Goal: Task Accomplishment & Management: Use online tool/utility

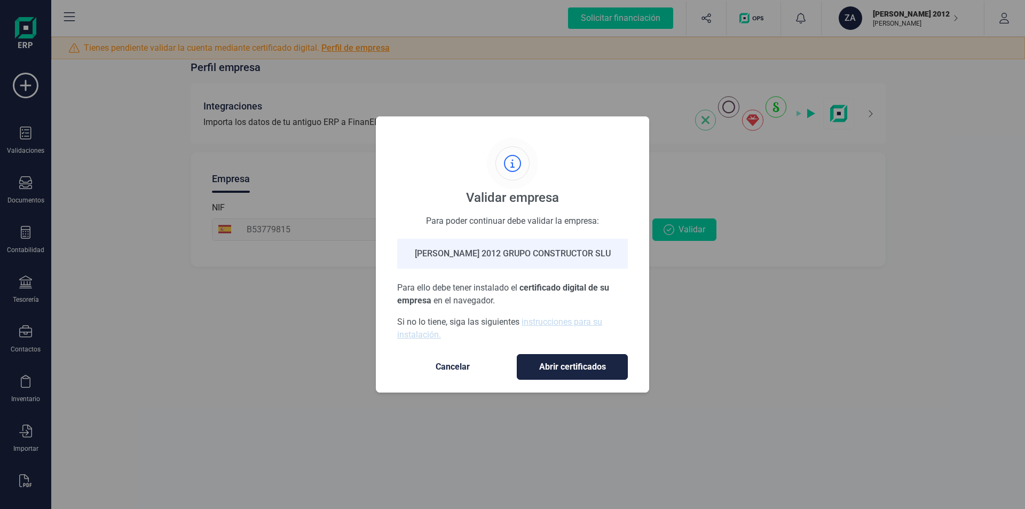
click at [563, 366] on span "Abrir certificados" at bounding box center [572, 366] width 89 height 13
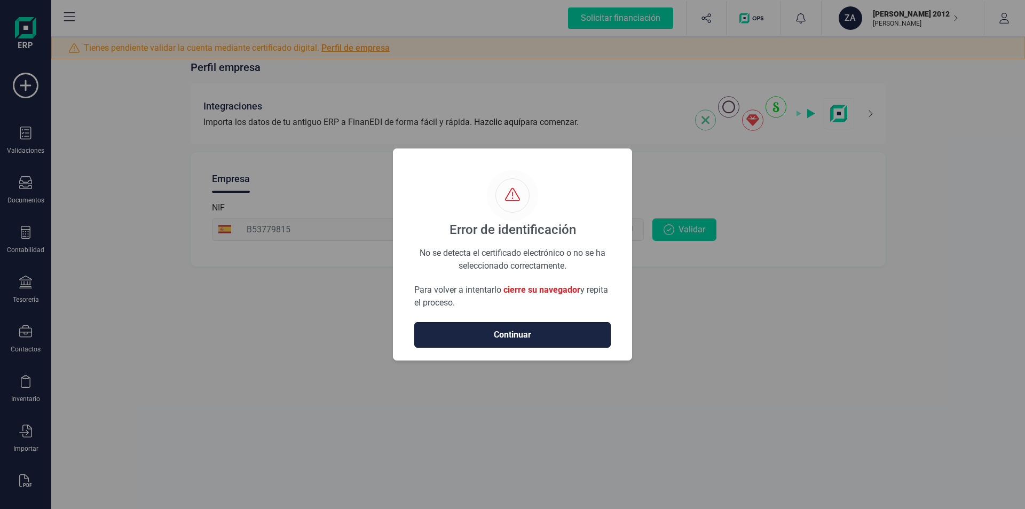
click at [496, 329] on span "Continuar" at bounding box center [512, 334] width 174 height 13
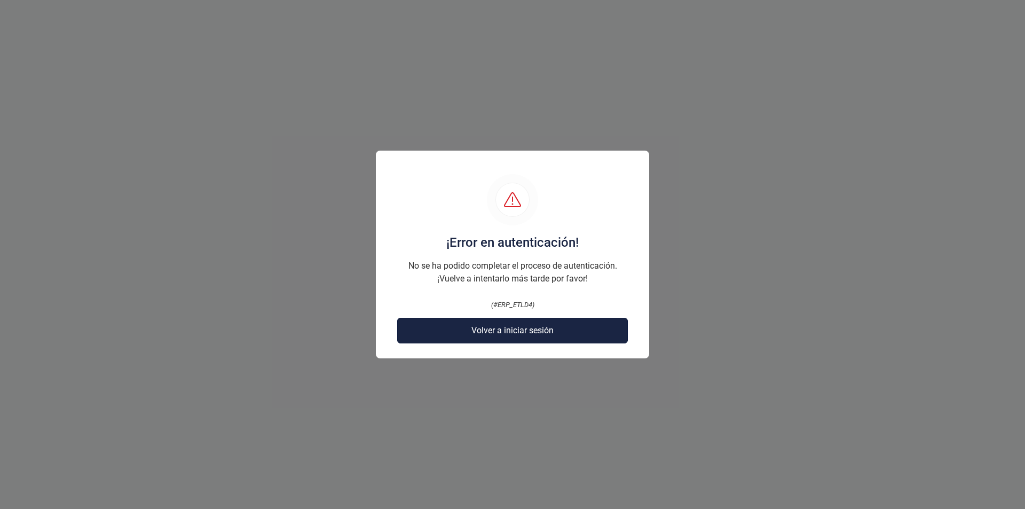
click at [516, 334] on span "Volver a iniciar sesión" at bounding box center [512, 330] width 82 height 13
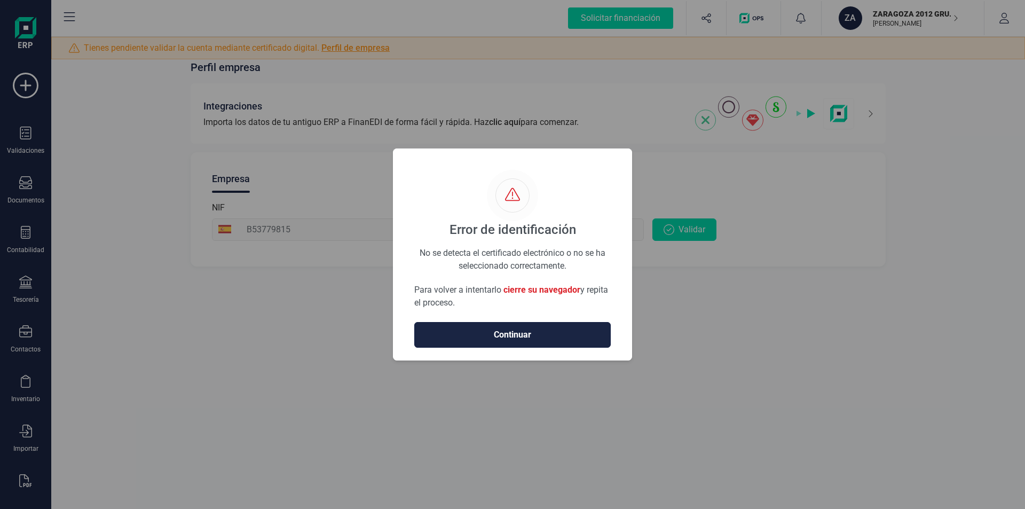
click at [495, 338] on span "Continuar" at bounding box center [512, 334] width 174 height 13
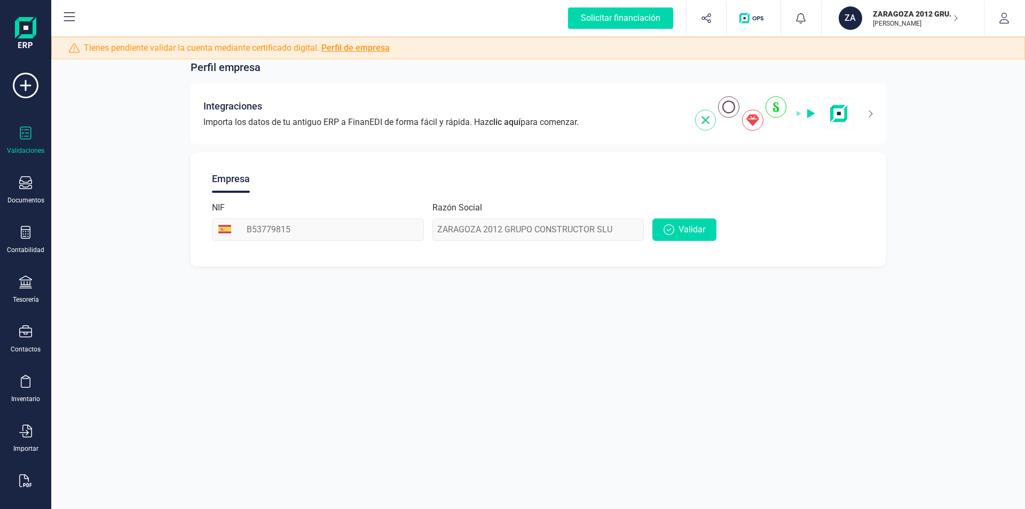
click at [25, 138] on icon at bounding box center [25, 132] width 13 height 13
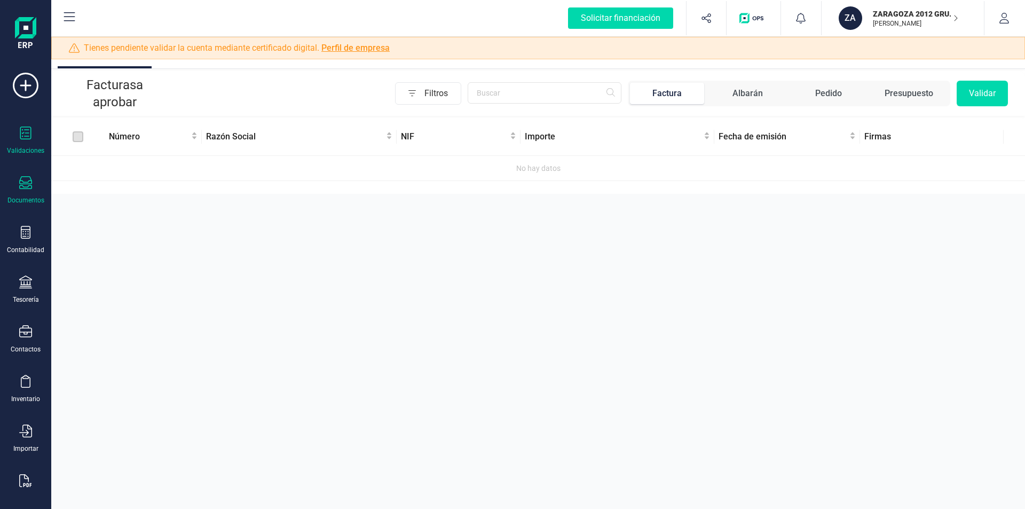
click at [19, 188] on div "Documentos" at bounding box center [25, 190] width 43 height 28
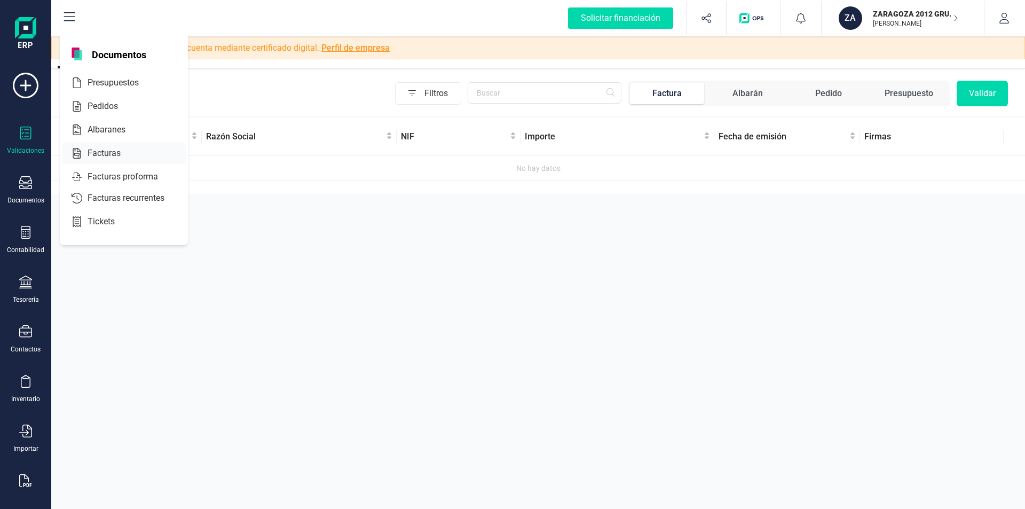
click at [95, 148] on span "Facturas" at bounding box center [111, 153] width 57 height 13
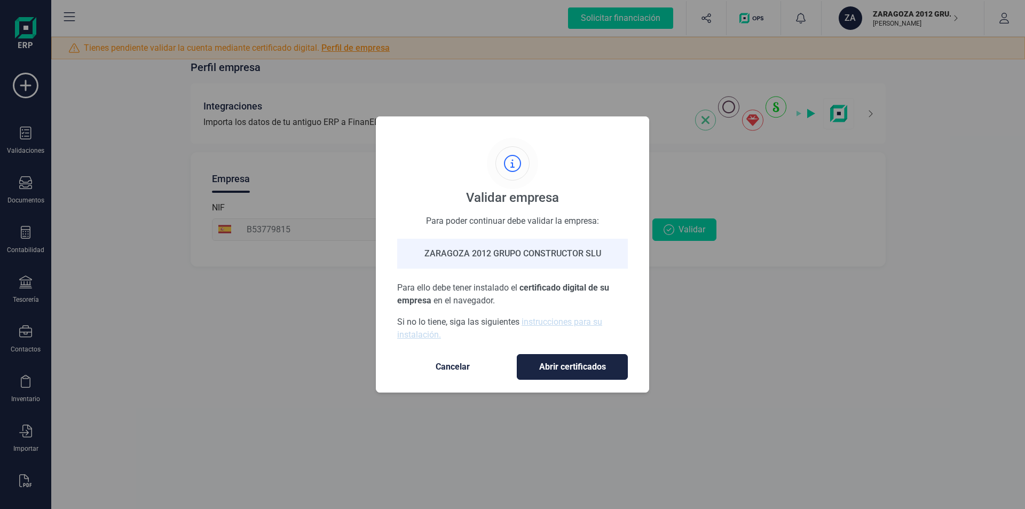
click at [563, 368] on span "Abrir certificados" at bounding box center [572, 366] width 89 height 13
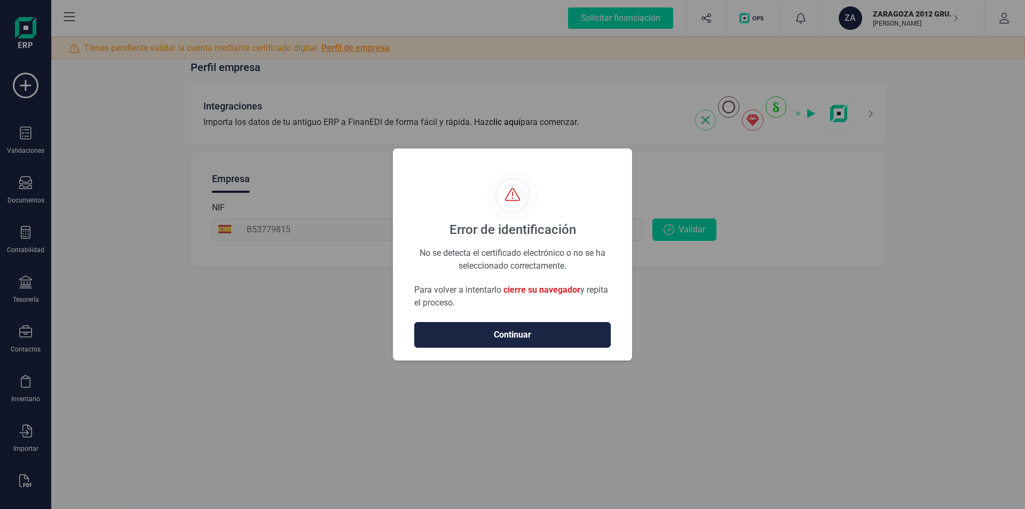
click at [497, 335] on span "Continuar" at bounding box center [512, 334] width 174 height 13
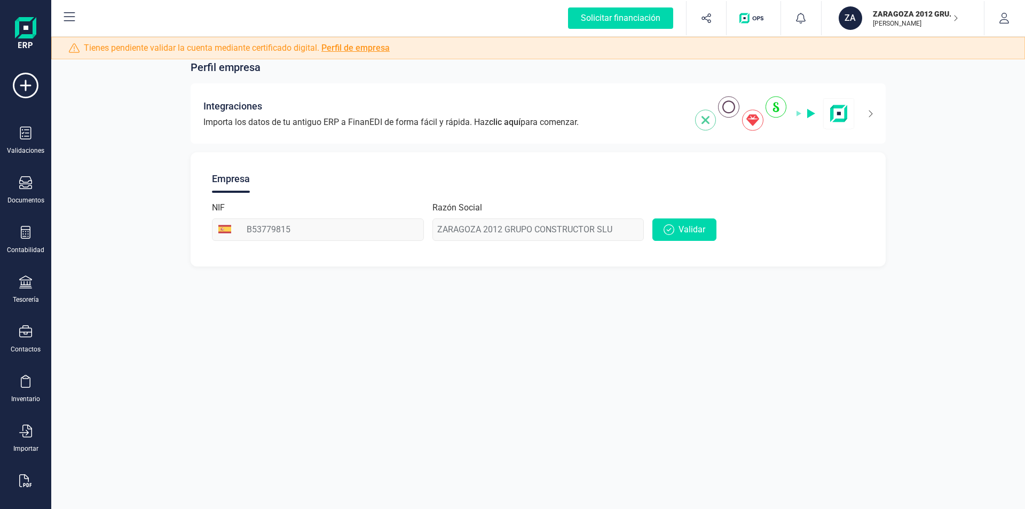
click at [16, 260] on div "Validaciones Documentos Documentos Presupuestos Pedidos Albaranes Facturas Fact…" at bounding box center [25, 292] width 43 height 438
click at [18, 251] on div "Contabilidad" at bounding box center [25, 250] width 37 height 9
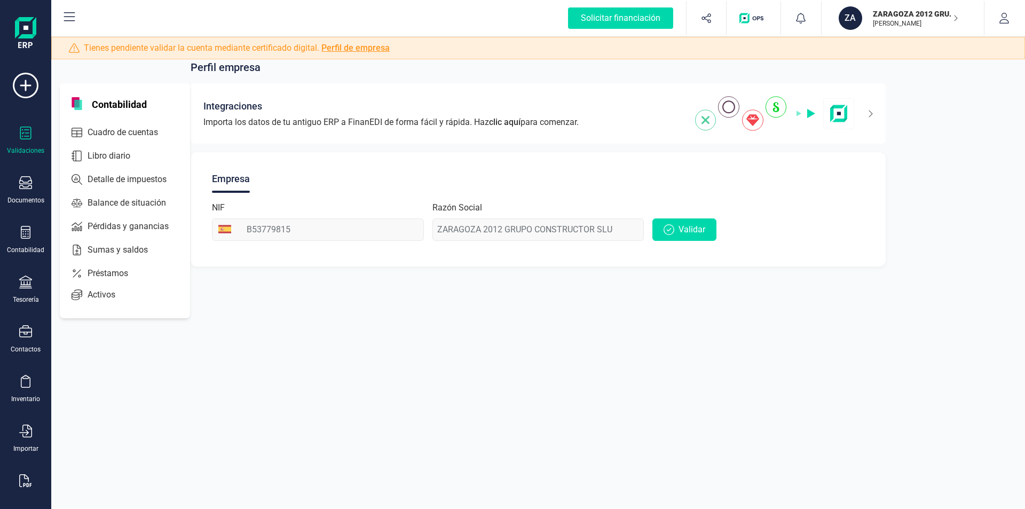
click at [29, 144] on div "Validaciones" at bounding box center [25, 140] width 43 height 28
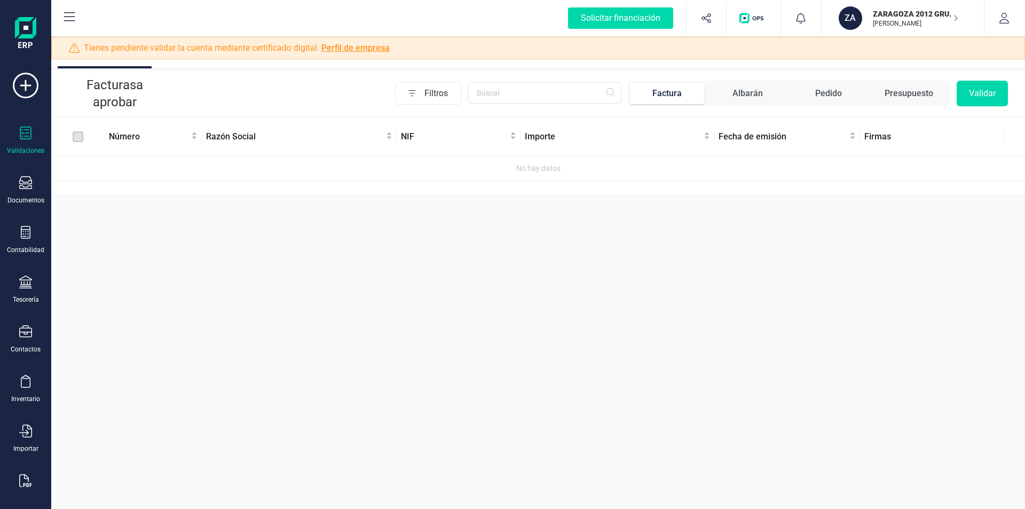
click at [960, 18] on div "ZA ZARAGOZA 2012 GRUPO CONSTRUCTOR SLU [PERSON_NAME]" at bounding box center [898, 17] width 128 height 23
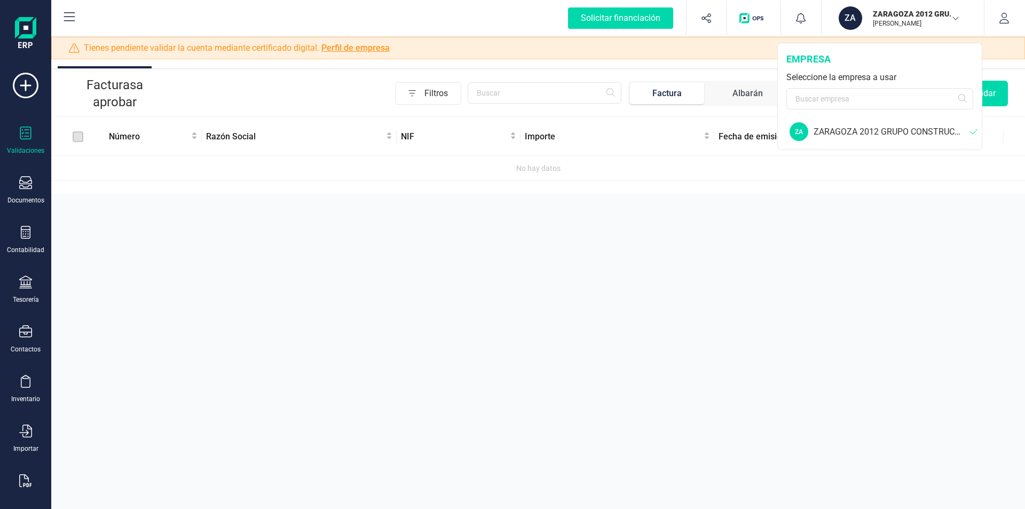
click at [954, 17] on icon "button" at bounding box center [955, 17] width 9 height 5
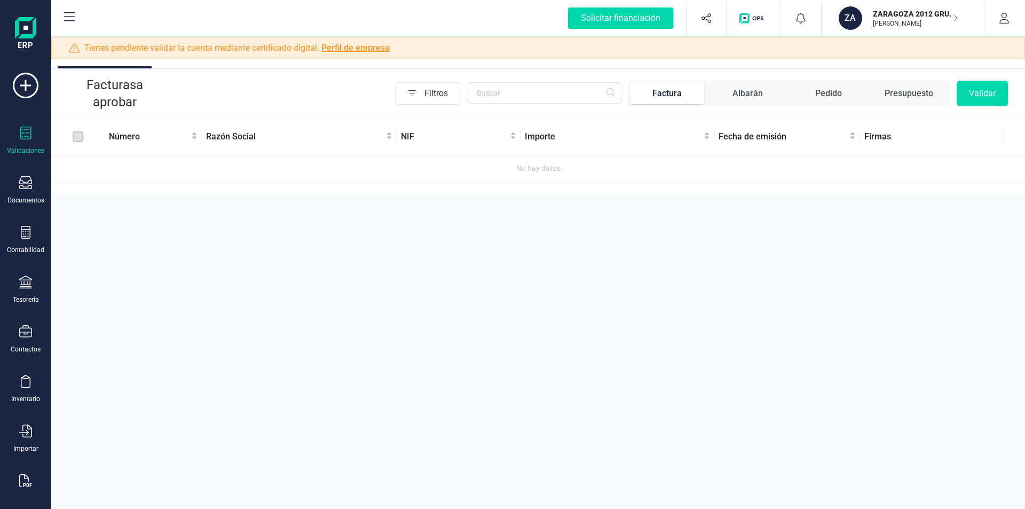
click at [954, 17] on icon "button" at bounding box center [955, 18] width 5 height 9
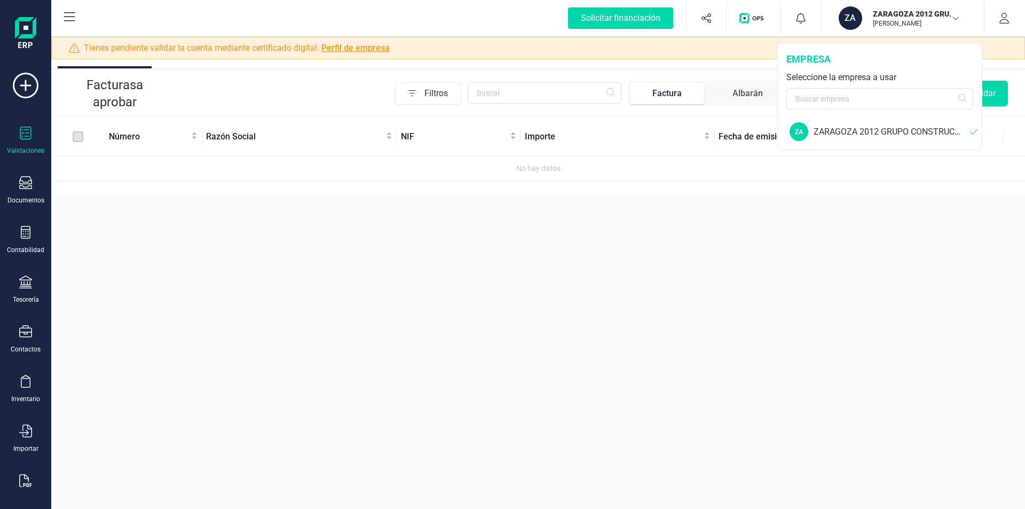
click at [961, 128] on div "ZARAGOZA 2012 GRUPO CONSTRUCTOR SLU" at bounding box center [891, 131] width 156 height 13
click at [976, 130] on icon at bounding box center [976, 132] width 12 height 9
click at [896, 130] on div "ZARAGOZA 2012 GRUPO CONSTRUCTOR SLU" at bounding box center [891, 131] width 156 height 13
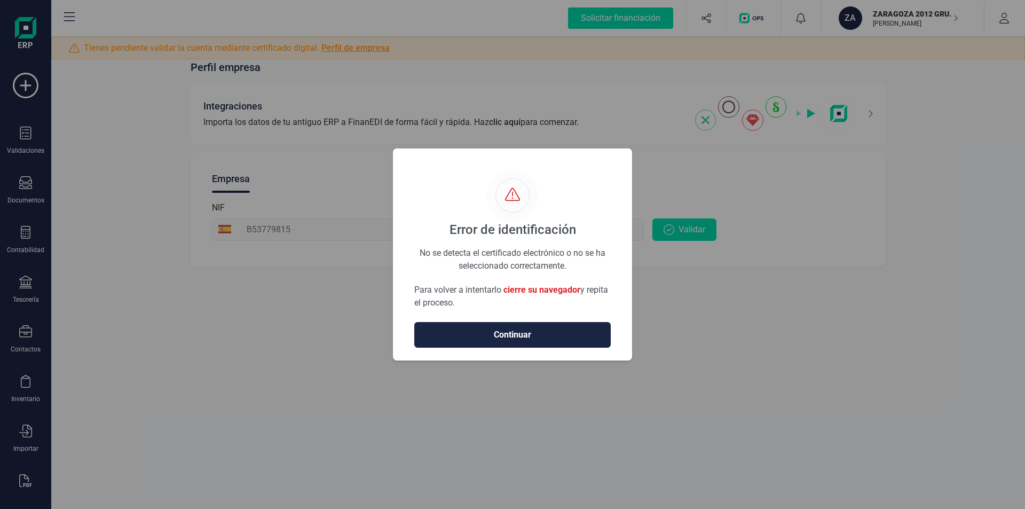
click at [231, 337] on div "Error de identificación No se detecta el certificado electrónico o no se ha sel…" at bounding box center [512, 254] width 1025 height 509
click at [142, 78] on div "Error de identificación No se detecta el certificado electrónico o no se ha sel…" at bounding box center [512, 254] width 1025 height 509
click at [143, 68] on div "Error de identificación No se detecta el certificado electrónico o no se ha sel…" at bounding box center [512, 254] width 1025 height 509
drag, startPoint x: 101, startPoint y: 149, endPoint x: 92, endPoint y: 151, distance: 8.7
click at [99, 149] on div "Error de identificación No se detecta el certificado electrónico o no se ha sel…" at bounding box center [512, 254] width 1025 height 509
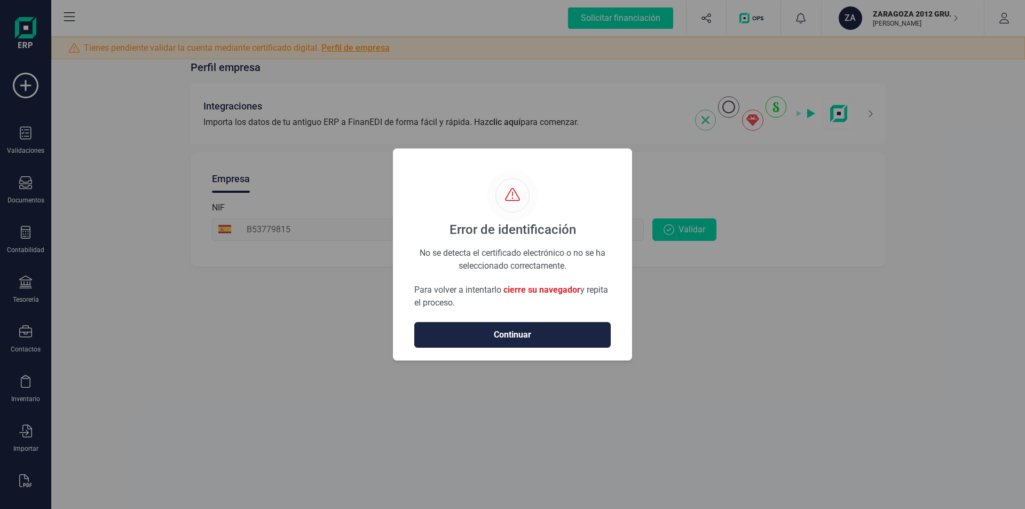
click at [122, 96] on div "Error de identificación No se detecta el certificado electrónico o no se ha sel…" at bounding box center [512, 254] width 1025 height 509
click at [25, 88] on div "Error de identificación No se detecta el certificado electrónico o no se ha sel…" at bounding box center [512, 254] width 1025 height 509
click at [185, 95] on div "Error de identificación No se detecta el certificado electrónico o no se ha sel…" at bounding box center [512, 254] width 1025 height 509
click at [109, 141] on div "Error de identificación No se detecta el certificado electrónico o no se ha sel…" at bounding box center [512, 254] width 1025 height 509
click at [86, 94] on div "Error de identificación No se detecta el certificado electrónico o no se ha sel…" at bounding box center [512, 254] width 1025 height 509
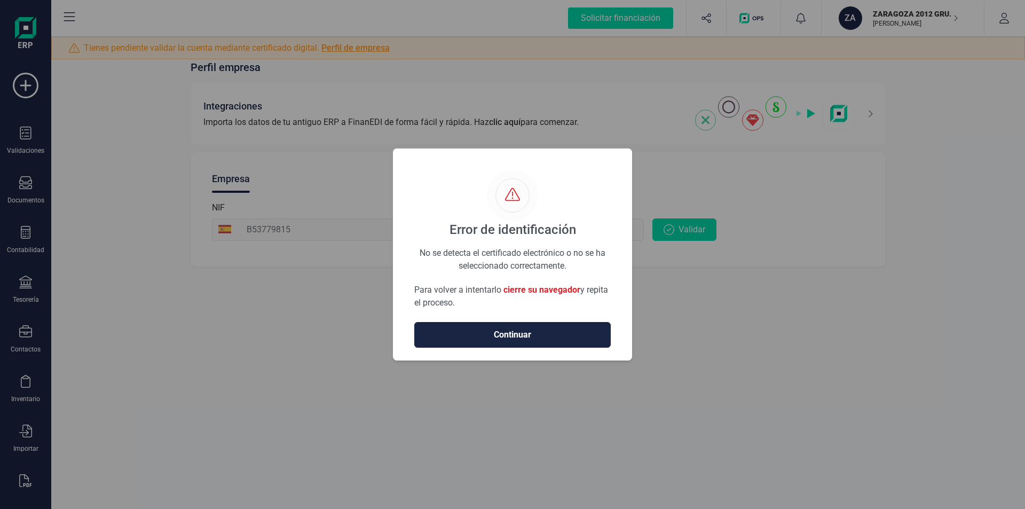
click at [110, 152] on div "Error de identificación No se detecta el certificado electrónico o no se ha sel…" at bounding box center [512, 254] width 1025 height 509
click at [87, 157] on div "Error de identificación No se detecta el certificado electrónico o no se ha sel…" at bounding box center [512, 254] width 1025 height 509
click at [929, 274] on div "Error de identificación No se detecta el certificado electrónico o no se ha sel…" at bounding box center [512, 254] width 1025 height 509
click at [915, 120] on div "Error de identificación No se detecta el certificado electrónico o no se ha sel…" at bounding box center [512, 254] width 1025 height 509
